Goal: Check status: Check status

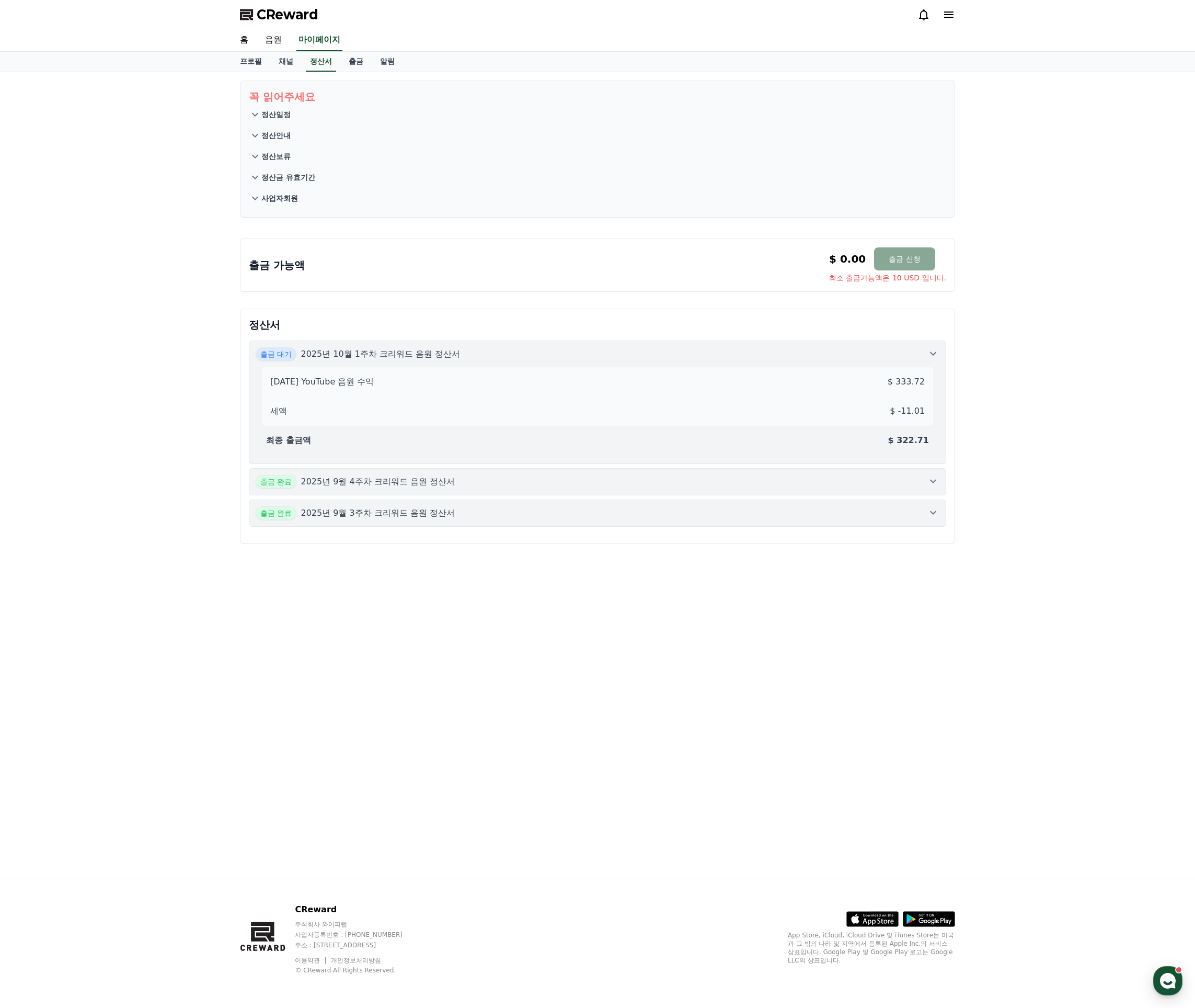
click at [262, 115] on p "정산일정" at bounding box center [276, 114] width 30 height 11
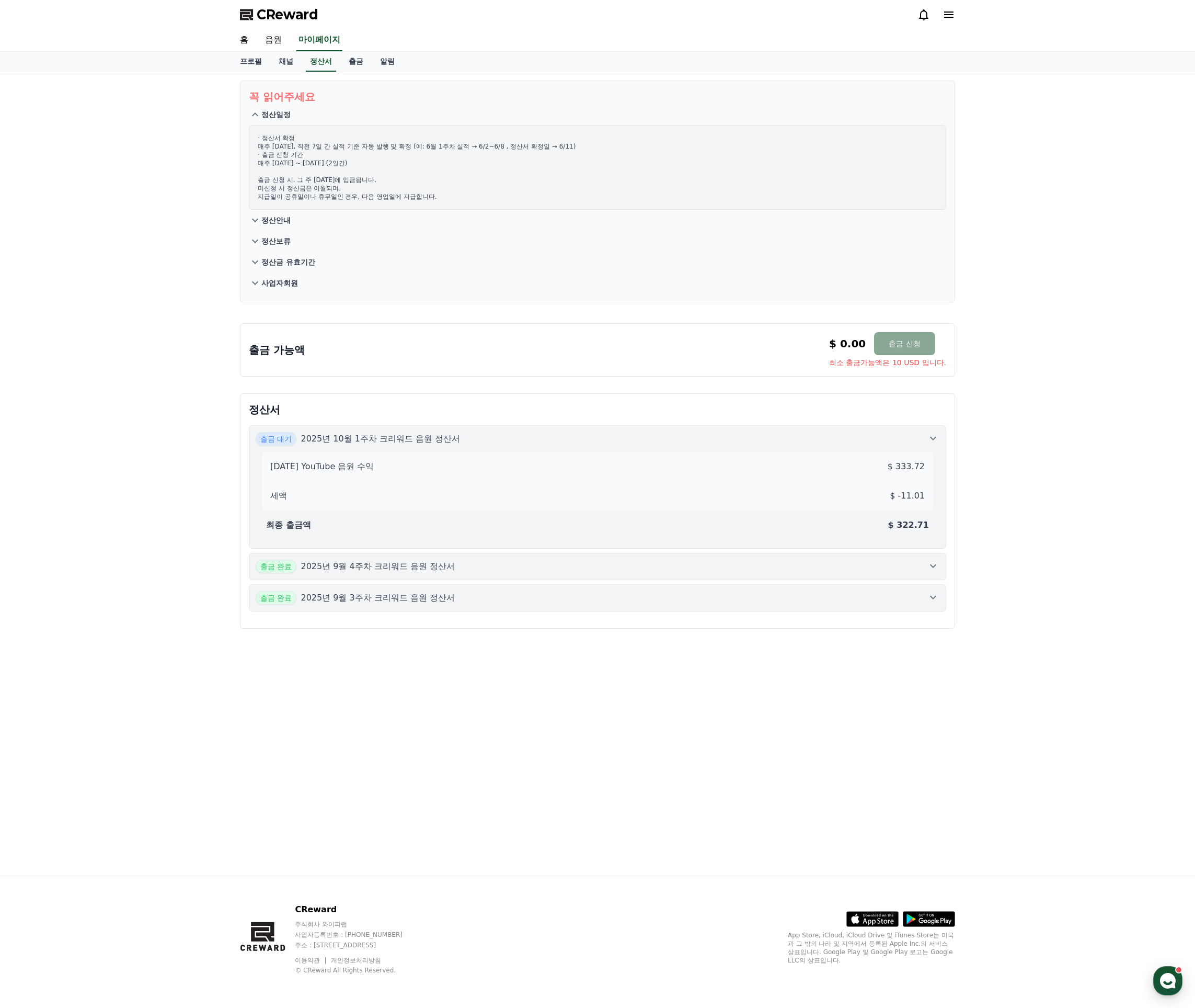
click at [935, 442] on icon at bounding box center [933, 439] width 13 height 13
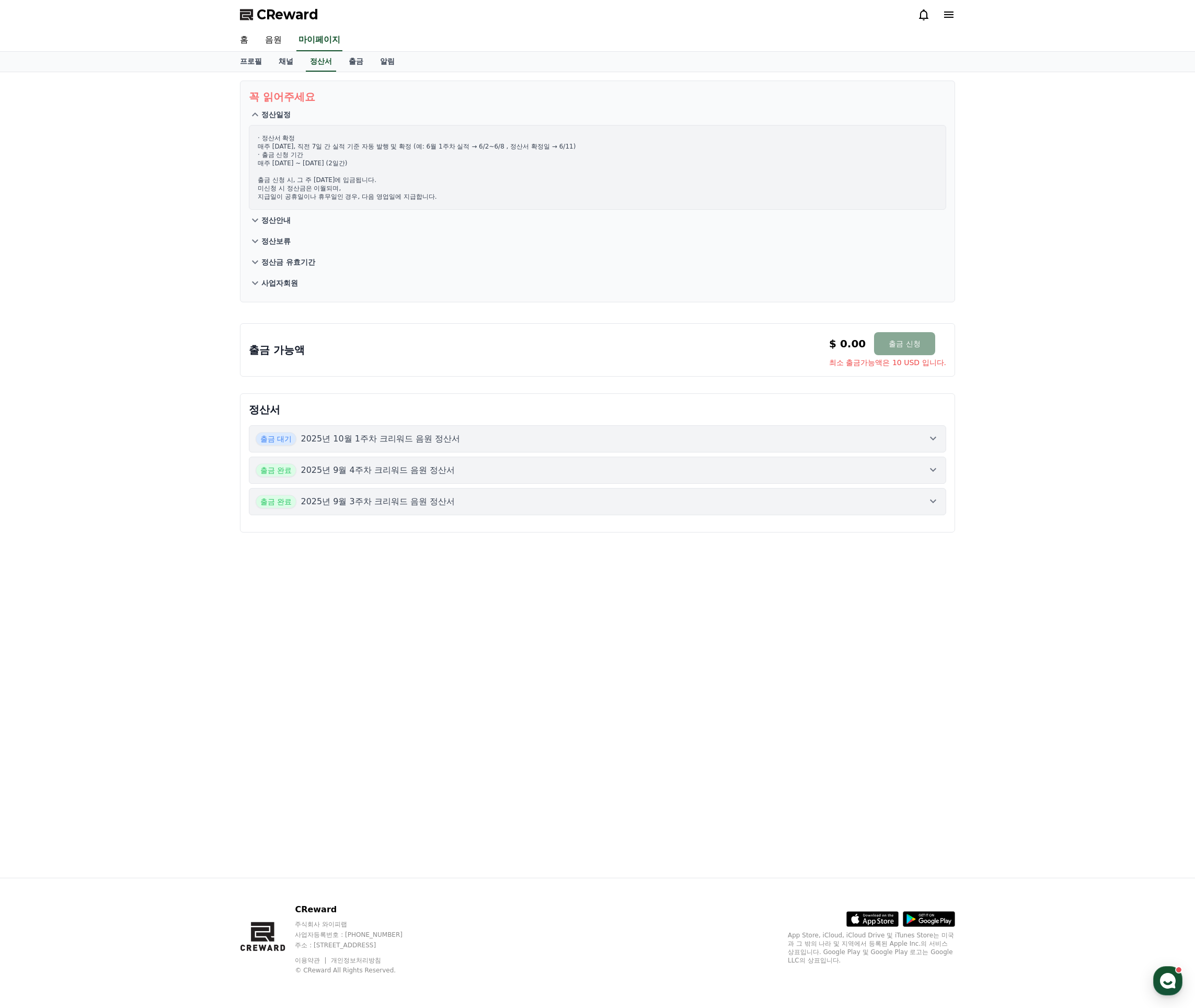
click at [545, 473] on div "출금 완료 2025년 9월 4주차 크리워드 음원 정산서" at bounding box center [597, 469] width 684 height 14
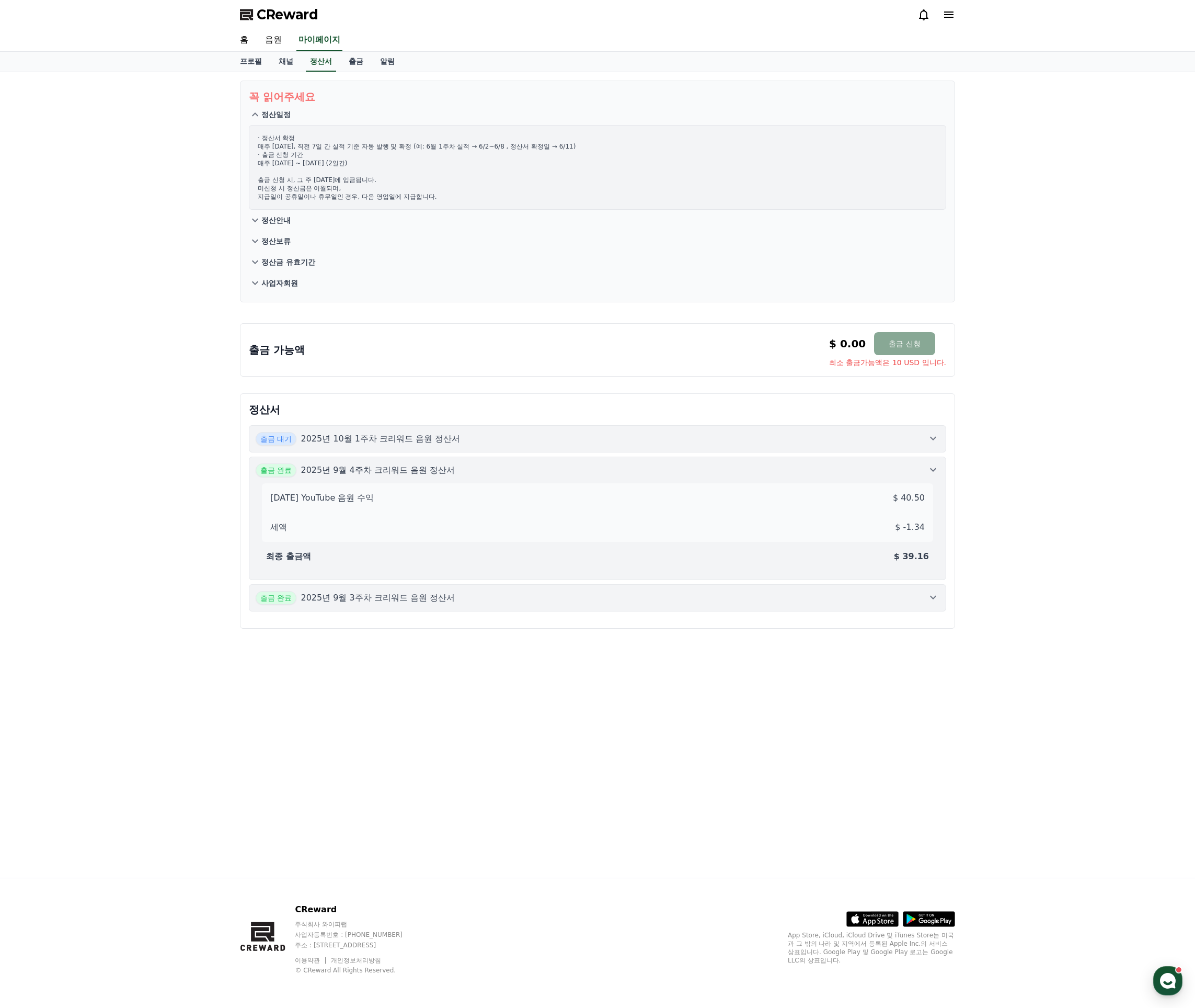
click at [563, 595] on div "출금 완료 2025년 9월 3주차 크리워드 음원 정산서" at bounding box center [597, 597] width 684 height 14
drag, startPoint x: 635, startPoint y: 479, endPoint x: 641, endPoint y: 472, distance: 9.2
click at [635, 479] on button "출금 완료 2025년 9월 4주차 크리워드 음원 정산서" at bounding box center [597, 470] width 697 height 27
click at [650, 444] on div "출금 대기 2025년 10월 1주차 크리워드 음원 정산서" at bounding box center [597, 439] width 684 height 14
drag, startPoint x: 235, startPoint y: 466, endPoint x: 241, endPoint y: 431, distance: 35.5
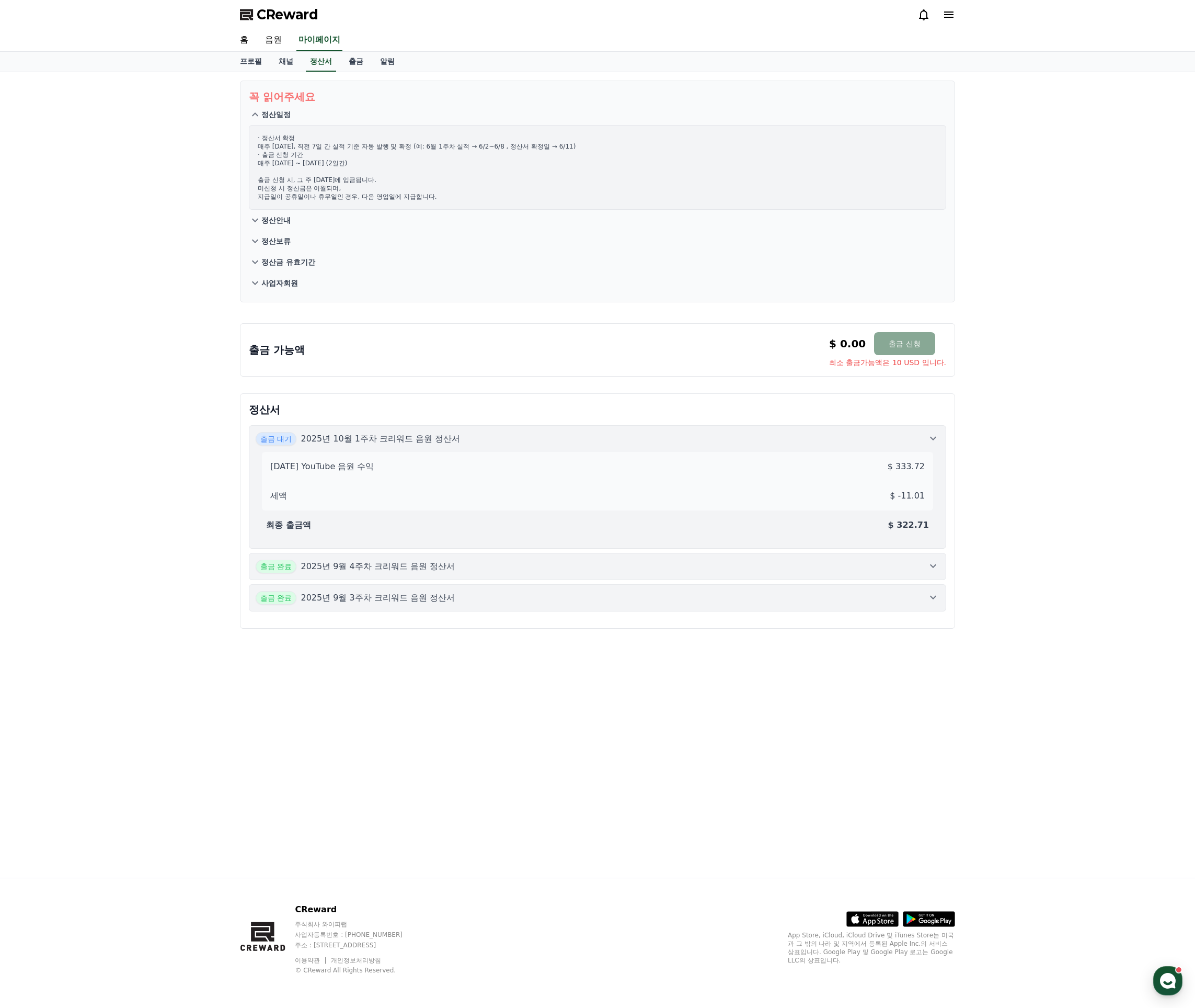
click at [235, 466] on div "꼭 읽어주세요 정산일정 · 정산서 확정 매주 [DATE], 직전 7일 간 실적 기준 자동 발행 및 확정 (예: 6월 1주차 실적 → 6/2~6…" at bounding box center [597, 475] width 732 height 805
drag, startPoint x: 283, startPoint y: 65, endPoint x: 271, endPoint y: 65, distance: 12.0
click at [283, 66] on link "채널" at bounding box center [285, 61] width 32 height 20
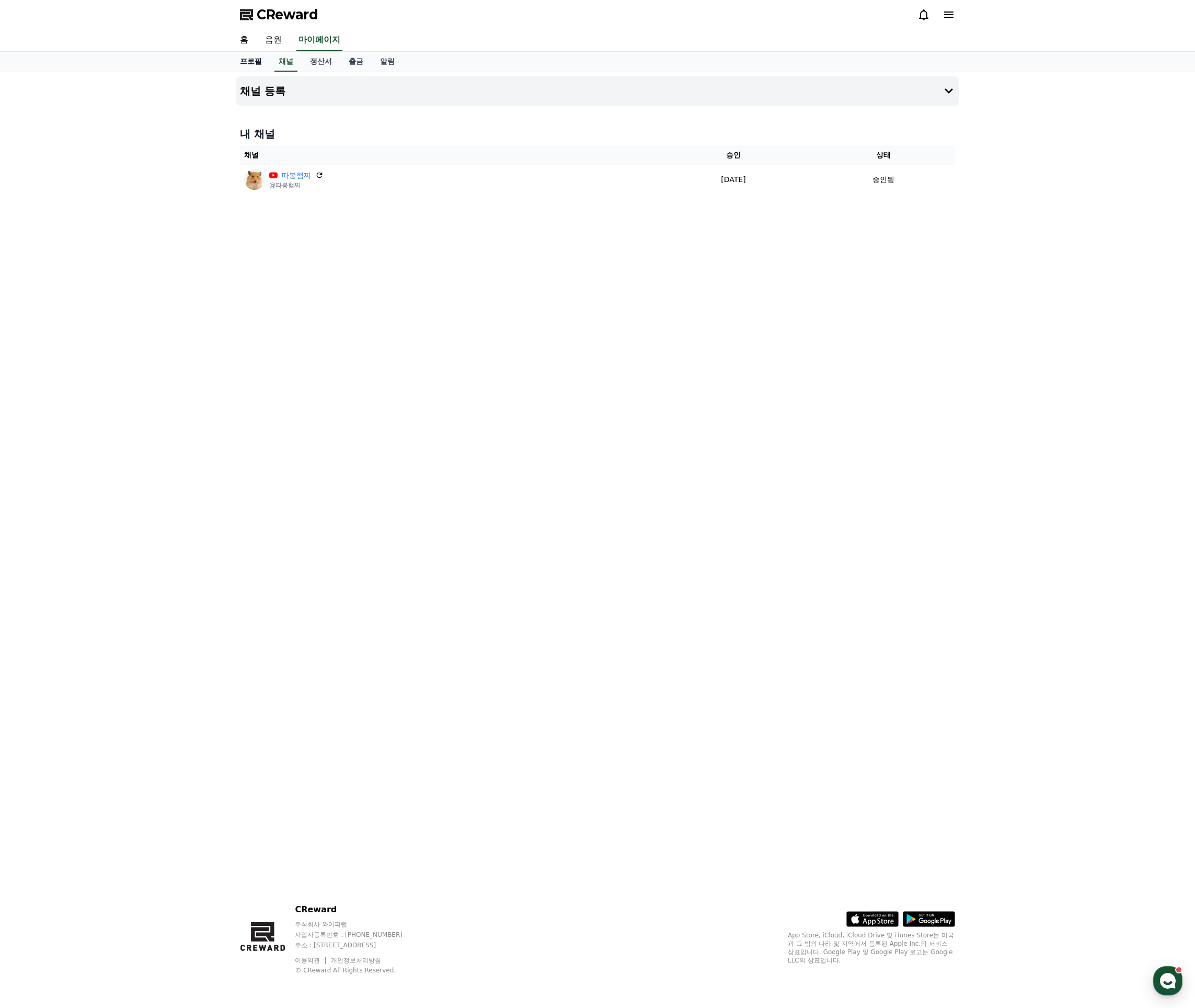
click at [258, 64] on link "프로필" at bounding box center [250, 61] width 39 height 20
select select "**********"
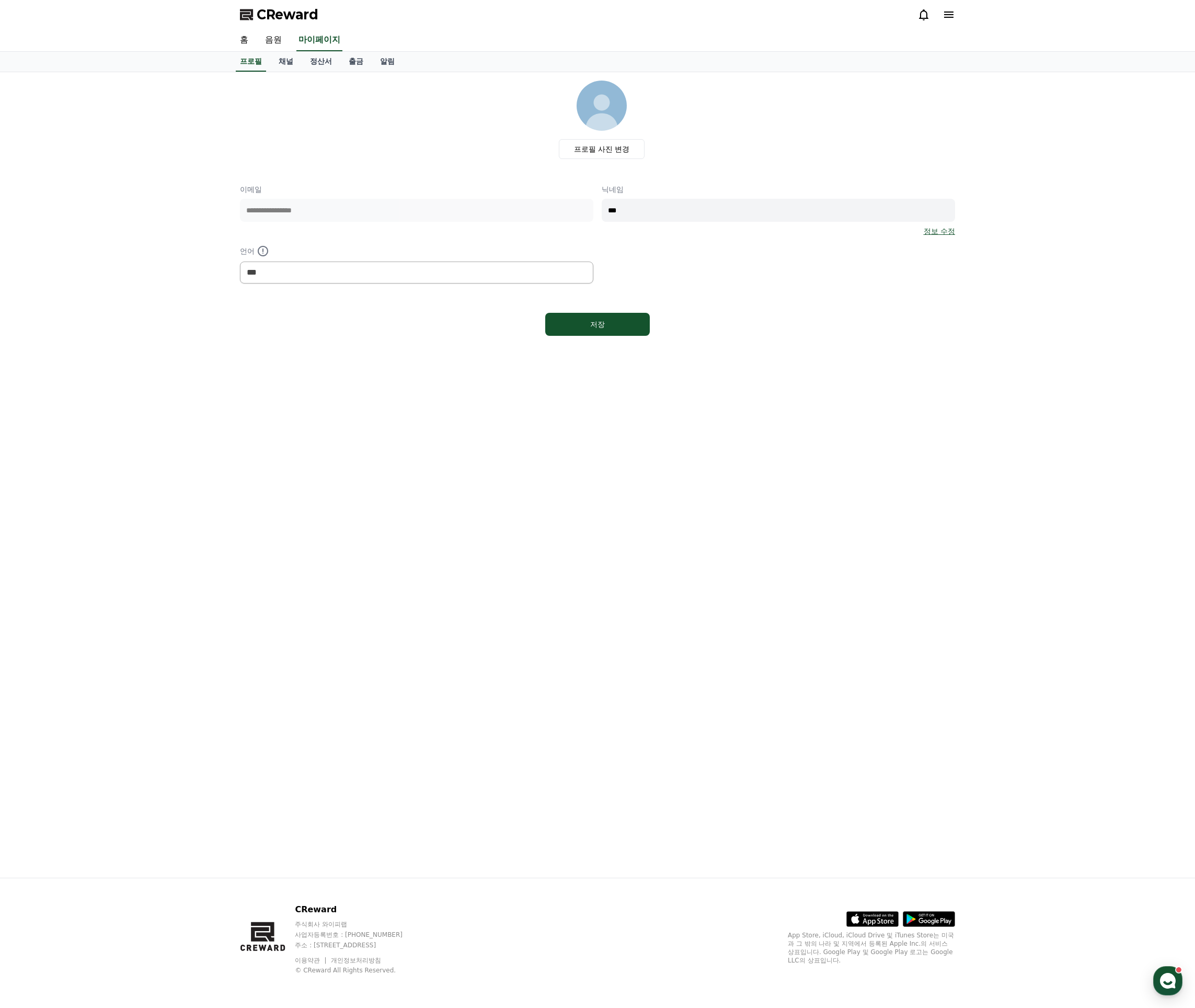
click at [297, 404] on div "**********" at bounding box center [597, 475] width 732 height 805
